Goal: Check status: Check status

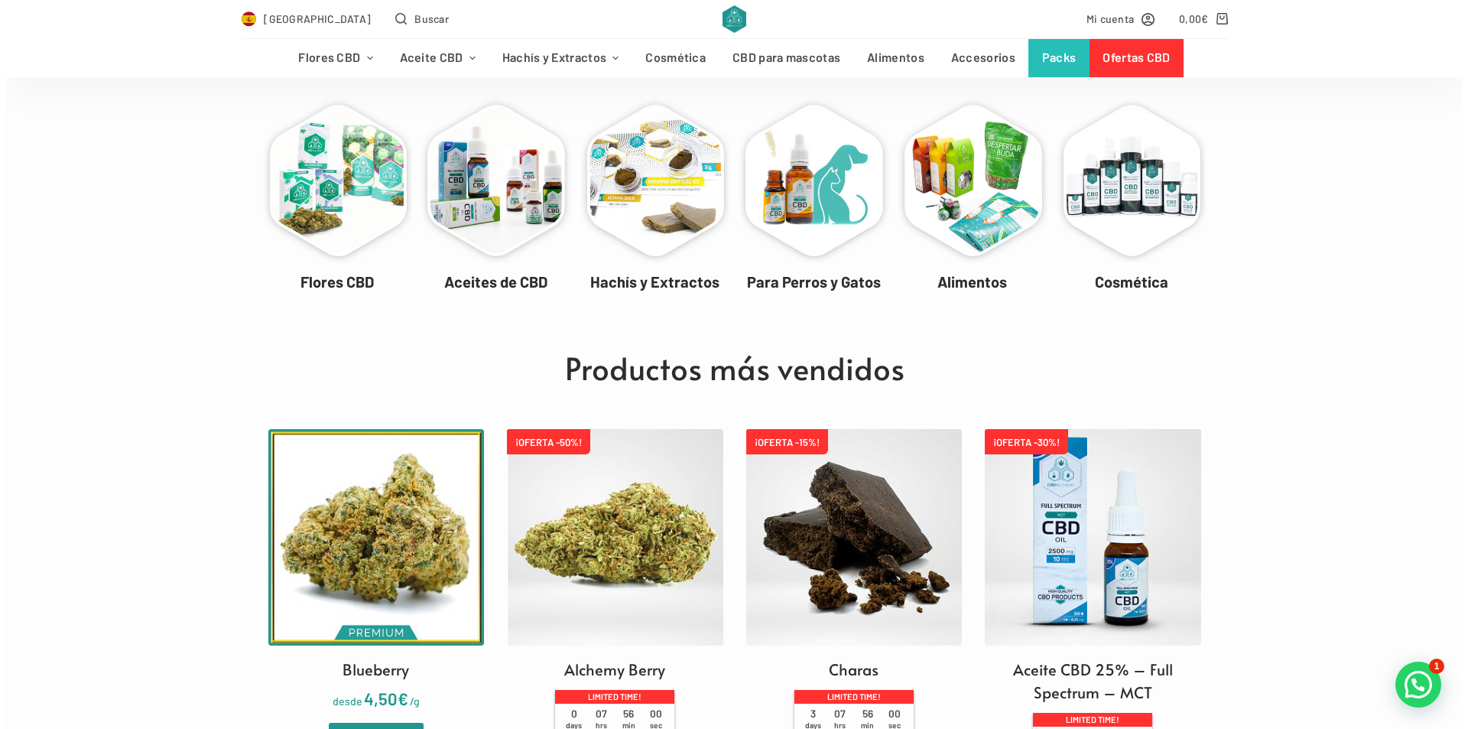
scroll to position [153, 0]
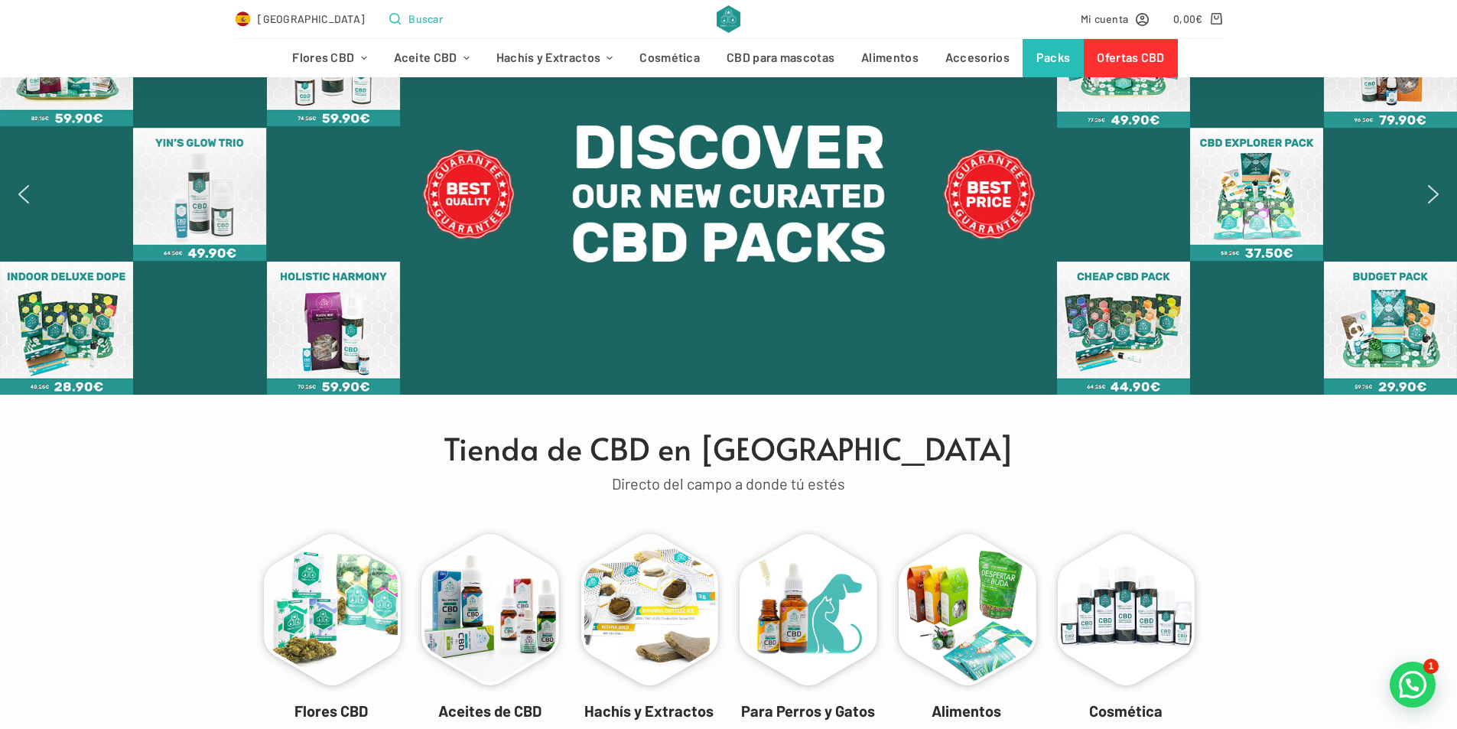
click at [389, 15] on button "Buscar" at bounding box center [416, 19] width 54 height 18
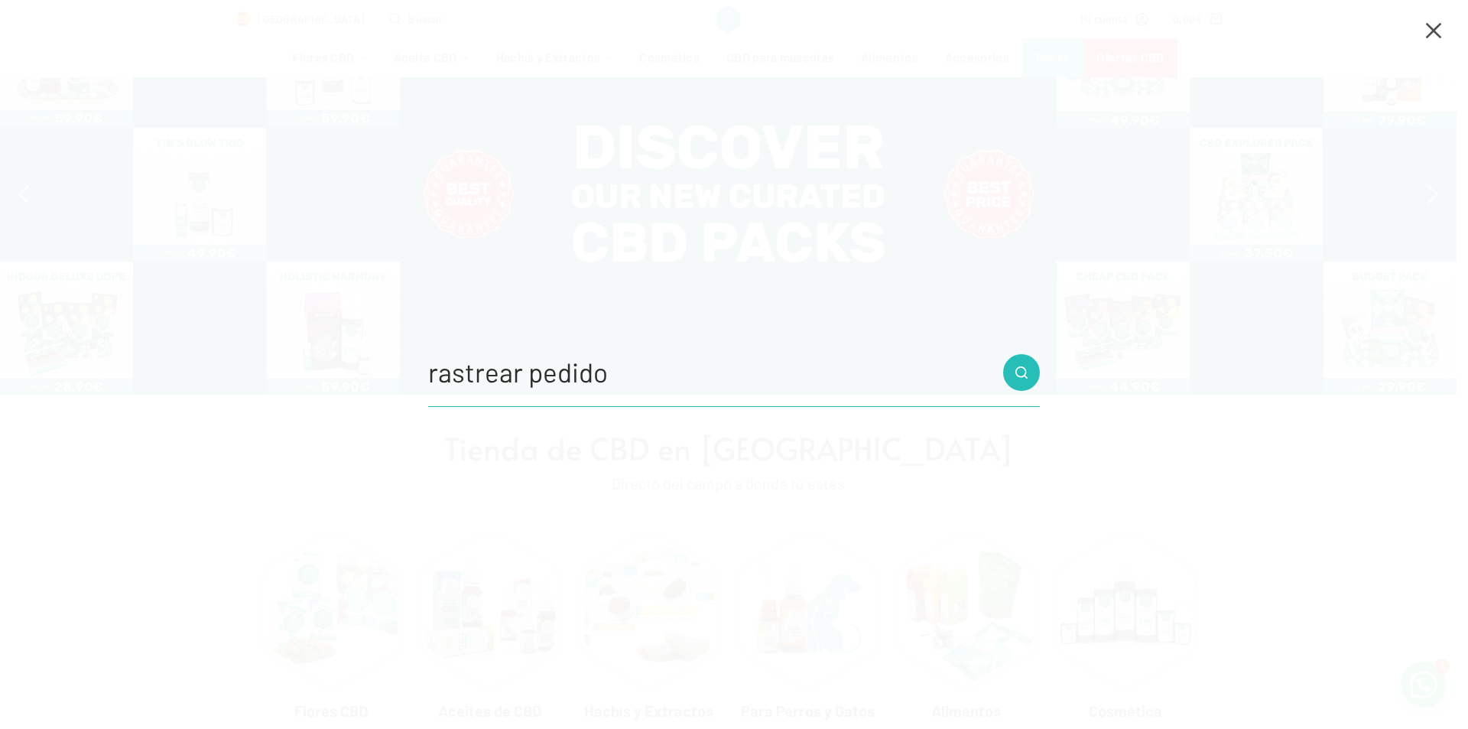
type input "rastrear pedido"
click at [1003, 354] on button "Botón de búsqueda" at bounding box center [1021, 372] width 37 height 37
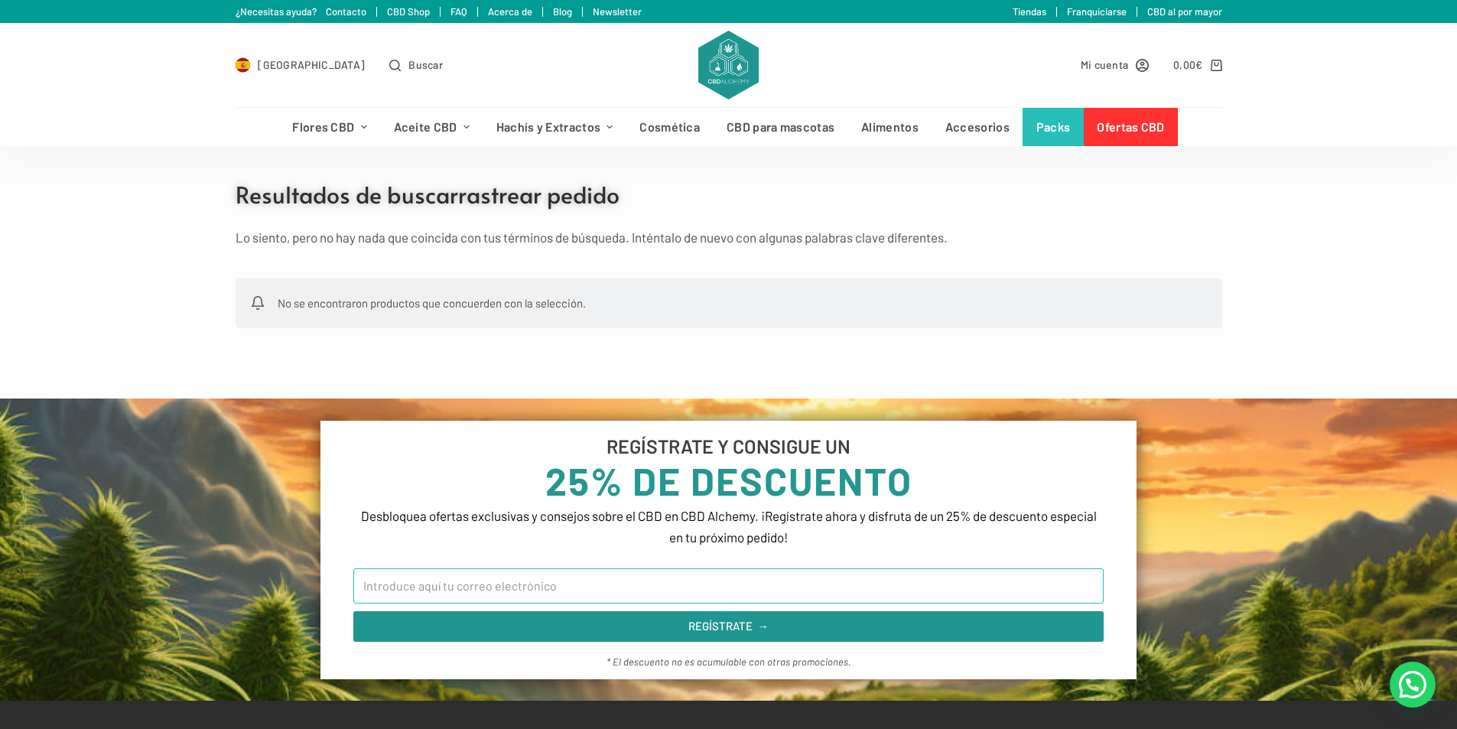
click at [513, 592] on input "Email" at bounding box center [728, 585] width 750 height 35
type input "[EMAIL_ADDRESS][DOMAIN_NAME]"
click at [1127, 62] on span "Mi cuenta" at bounding box center [1105, 65] width 48 height 18
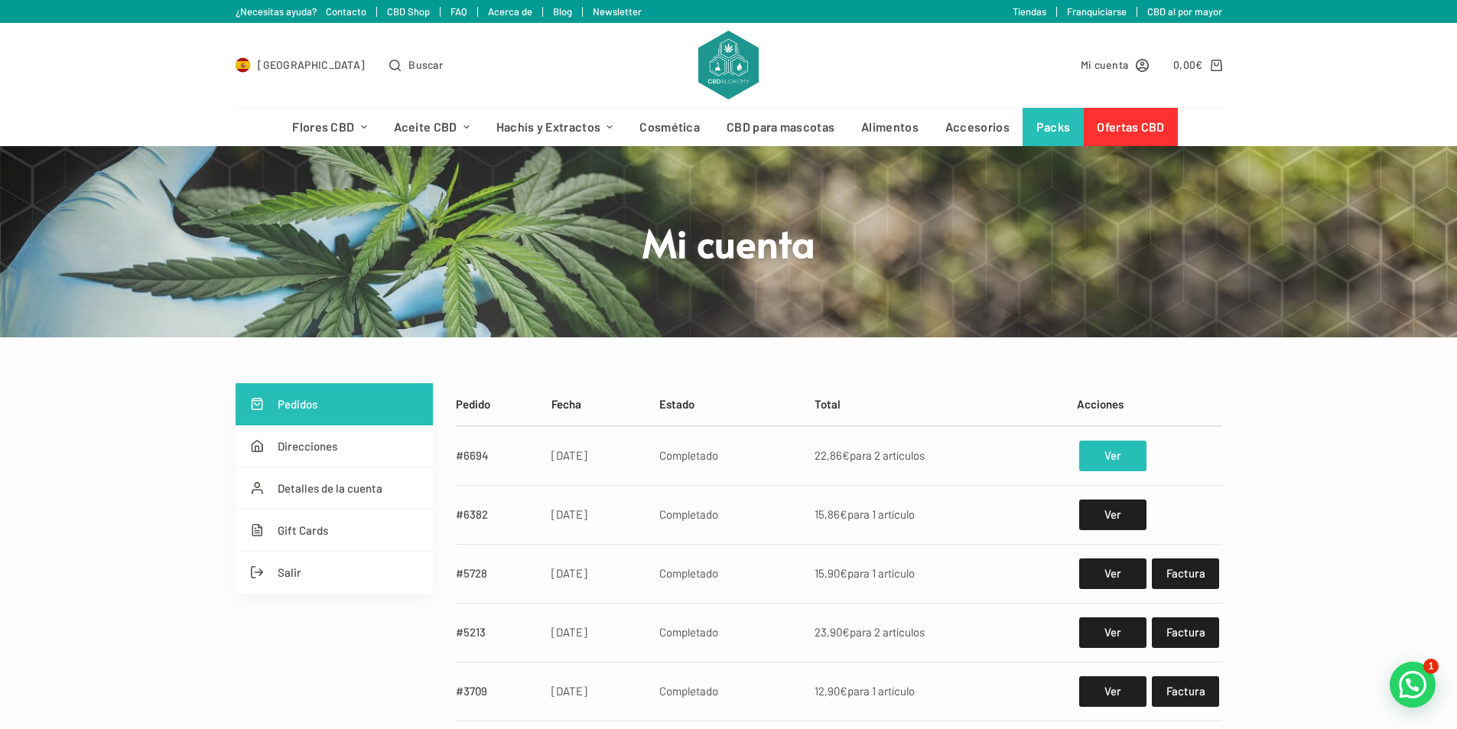
click at [1104, 456] on link "Ver" at bounding box center [1112, 455] width 67 height 31
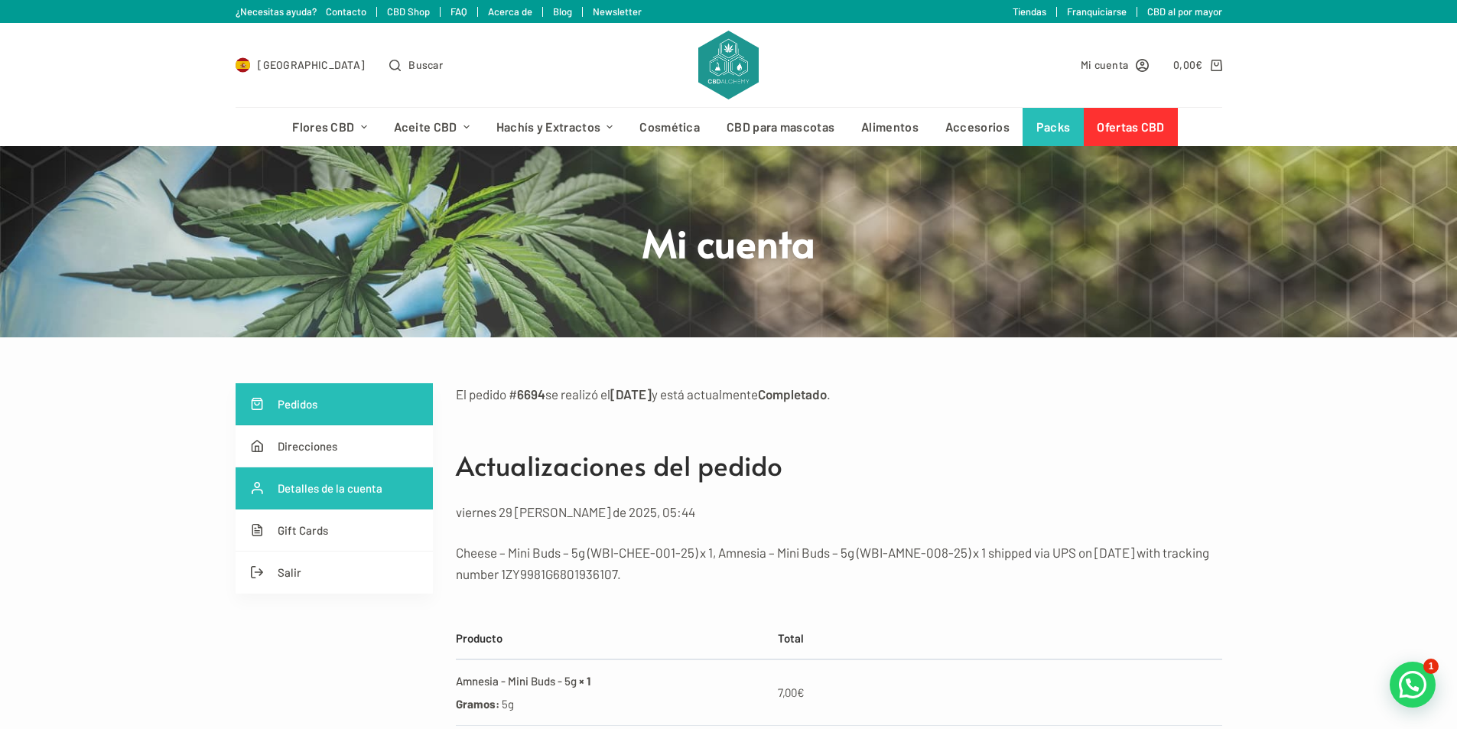
click at [290, 494] on link "Detalles de la cuenta" at bounding box center [334, 488] width 197 height 42
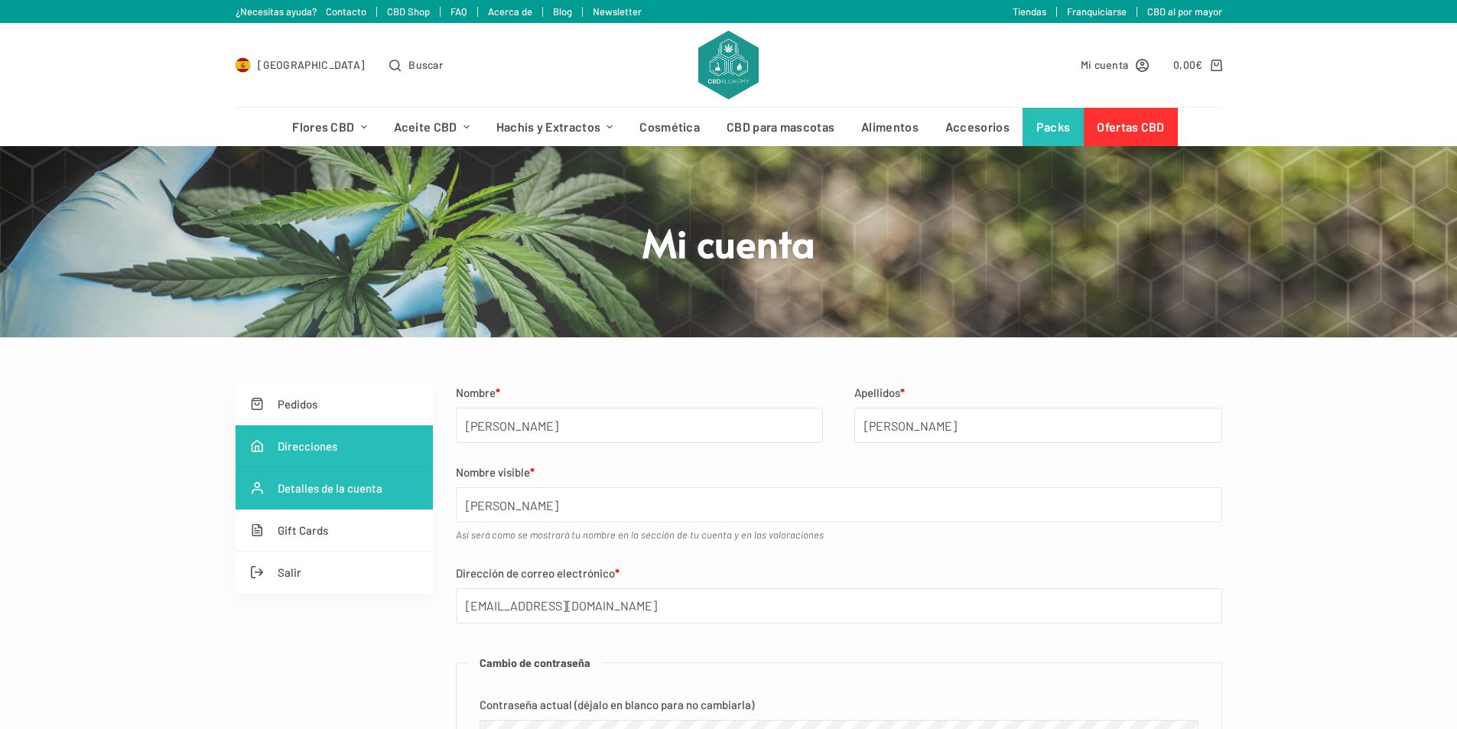
click at [291, 457] on link "Direcciones" at bounding box center [334, 446] width 197 height 42
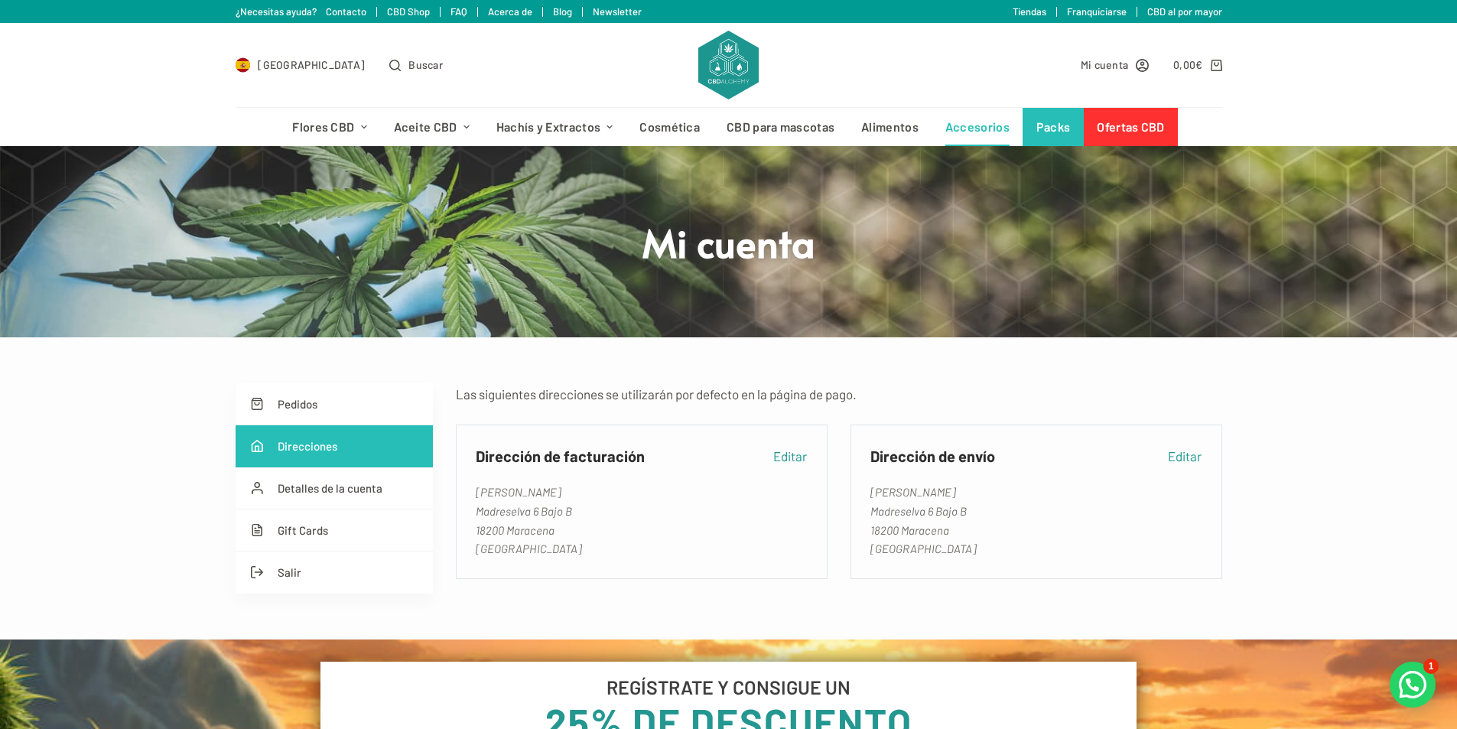
click at [987, 124] on link "Accesorios" at bounding box center [976, 127] width 91 height 38
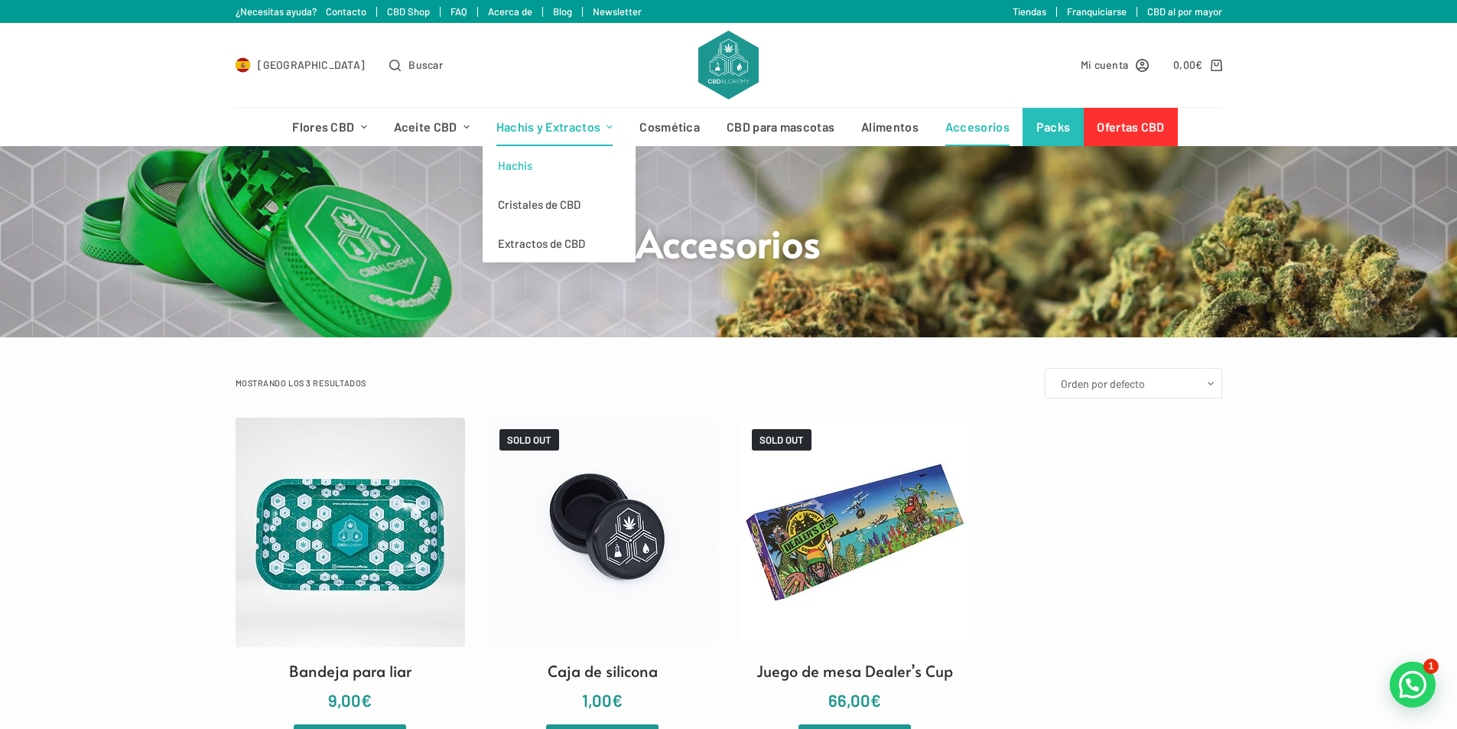
click at [544, 158] on link "Hachis" at bounding box center [559, 165] width 153 height 39
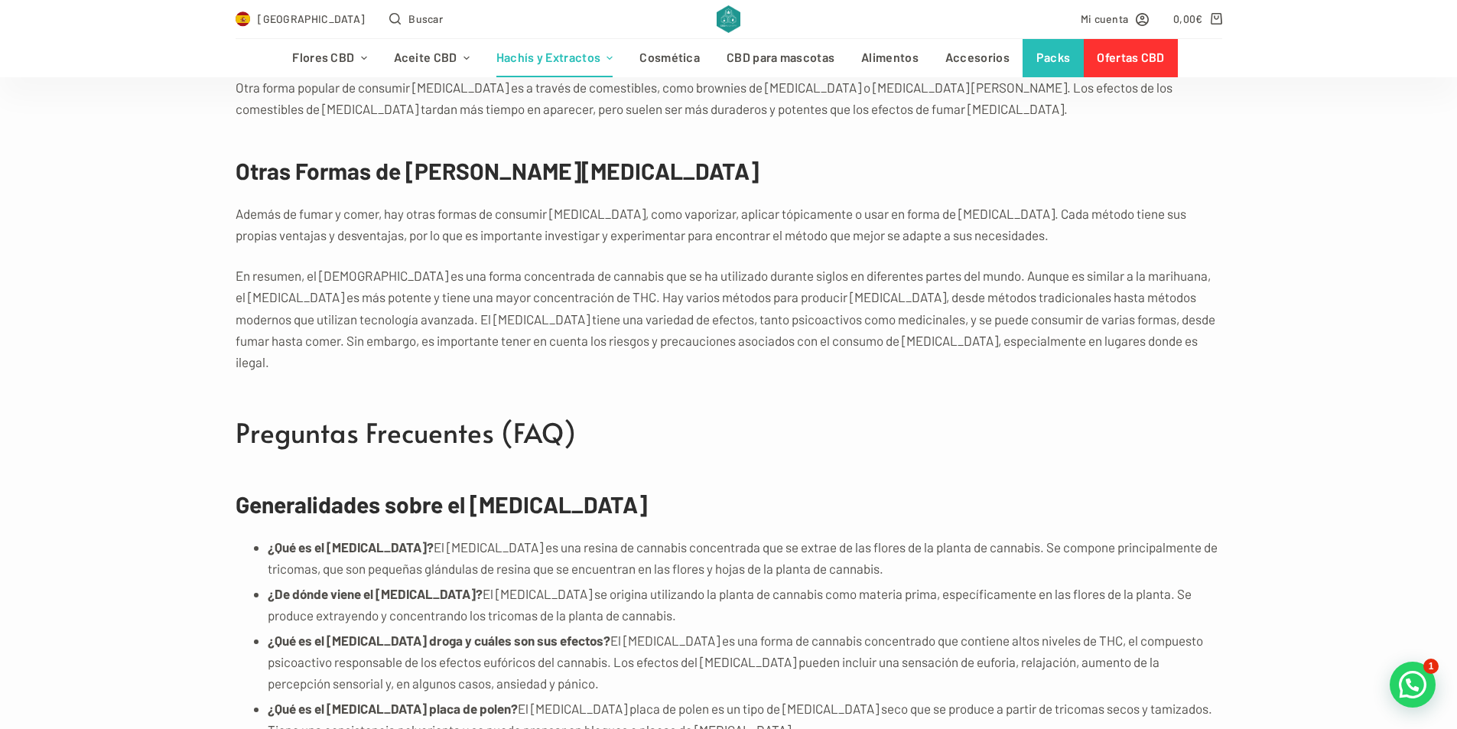
scroll to position [3594, 0]
